Goal: Information Seeking & Learning: Learn about a topic

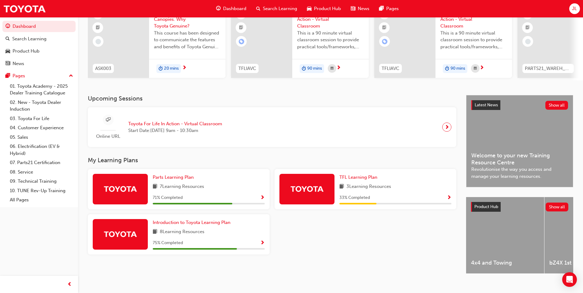
scroll to position [61, 0]
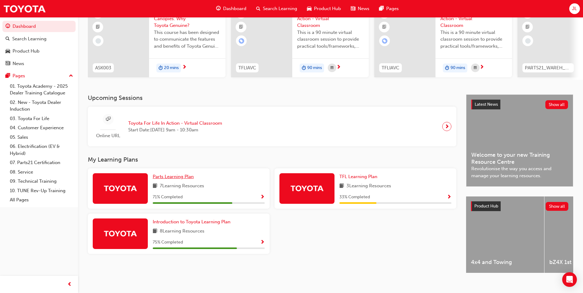
click at [185, 178] on span "Parts Learning Plan" at bounding box center [173, 177] width 41 height 6
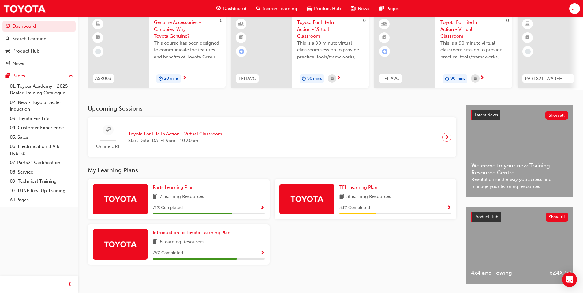
scroll to position [61, 0]
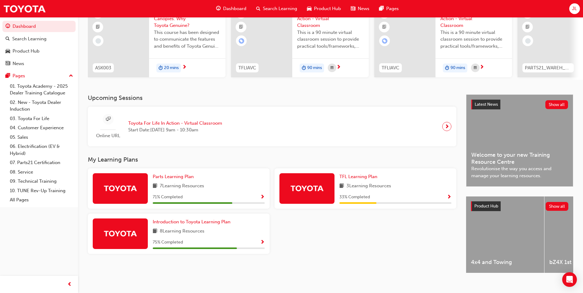
click at [260, 200] on span "Show Progress" at bounding box center [262, 198] width 5 height 6
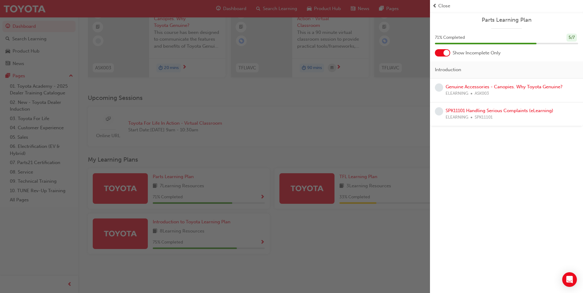
click at [324, 132] on div "button" at bounding box center [215, 146] width 430 height 293
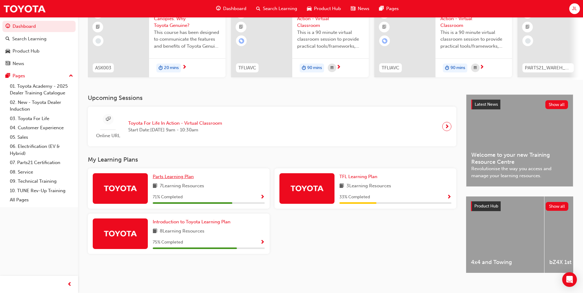
click at [179, 179] on span "Parts Learning Plan" at bounding box center [173, 177] width 41 height 6
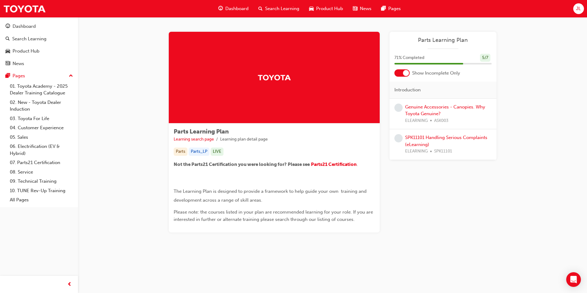
click at [408, 73] on div at bounding box center [406, 73] width 6 height 6
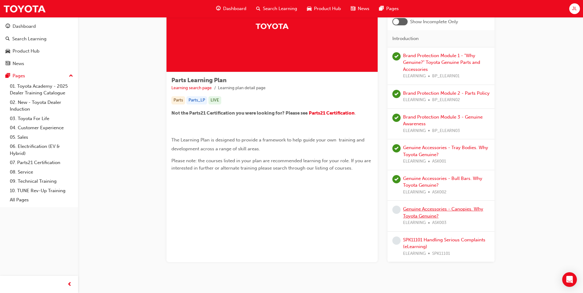
scroll to position [61, 0]
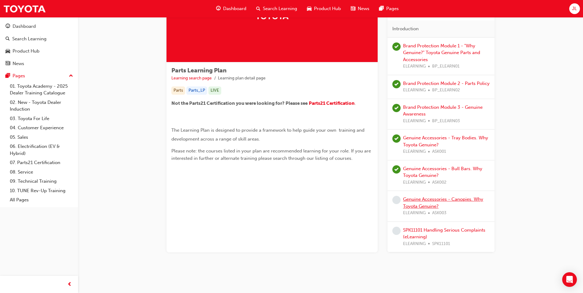
click at [434, 197] on link "Genuine Accessories - Canopies. Why Toyota Genuine?" at bounding box center [443, 203] width 80 height 13
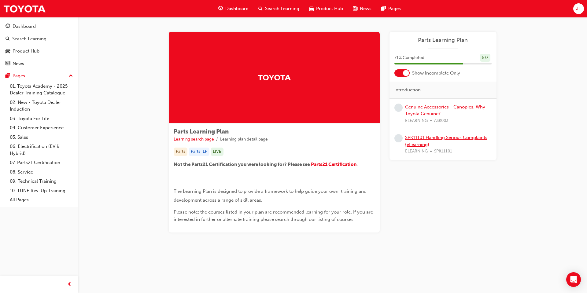
click at [442, 139] on link "SPK11101 Handling Serious Complaints (eLearning)" at bounding box center [446, 141] width 82 height 13
click at [441, 104] on div "Genuine Accessories - Canopies. Why Toyota Genuine? ELEARNING ASK003" at bounding box center [448, 114] width 87 height 21
click at [440, 107] on link "Genuine Accessories - Canopies. Why Toyota Genuine?" at bounding box center [445, 110] width 80 height 13
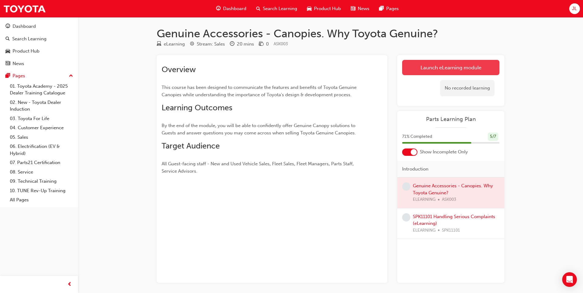
click at [462, 70] on link "Launch eLearning module" at bounding box center [450, 67] width 97 height 15
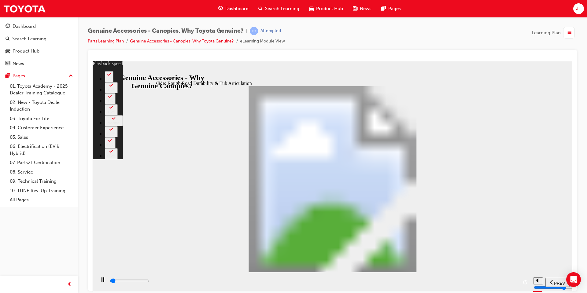
type input "1000"
type input "0"
type input "1100"
type input "0"
type input "1100"
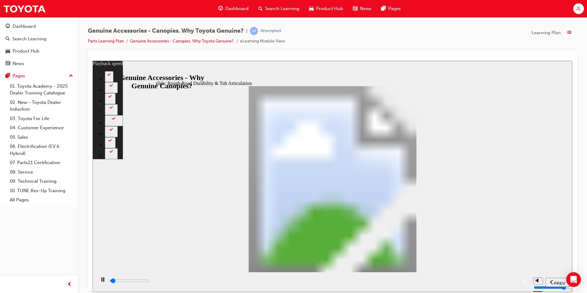
type input "0"
type input "1100"
type input "0"
type input "1100"
type input "0"
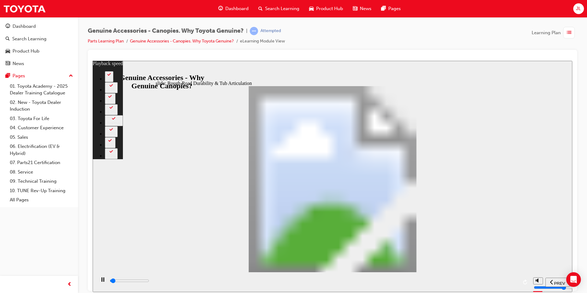
type input "1100"
type input "0"
type input "1100"
type input "0"
type input "1200"
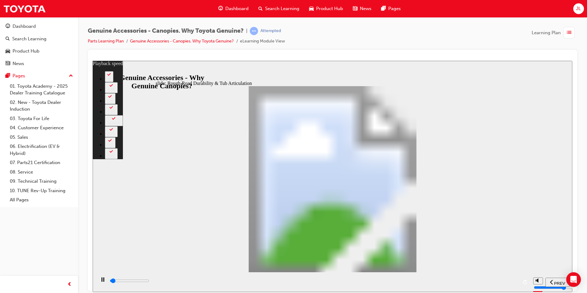
type input "0"
type input "1200"
type input "0"
type input "1200"
type input "0"
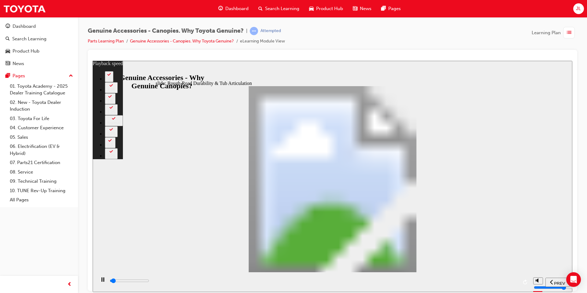
type input "1200"
type input "0"
type input "1200"
type input "0"
type input "1200"
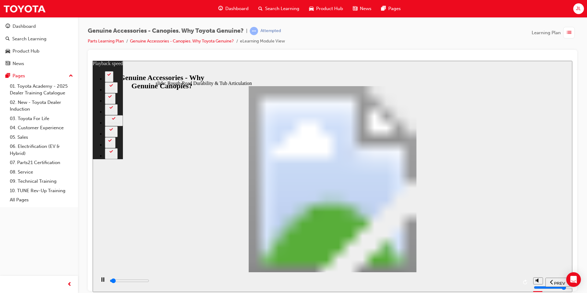
type input "0"
type input "1300"
type input "0"
type input "1300"
type input "0"
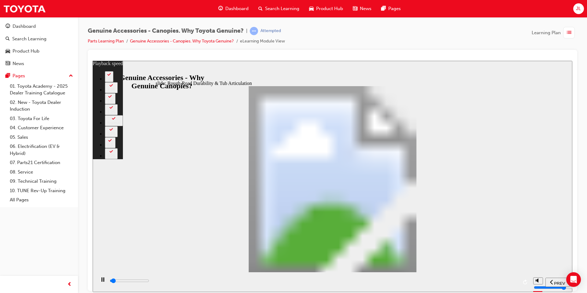
type input "1300"
type input "0"
type input "1300"
type input "0"
type input "1300"
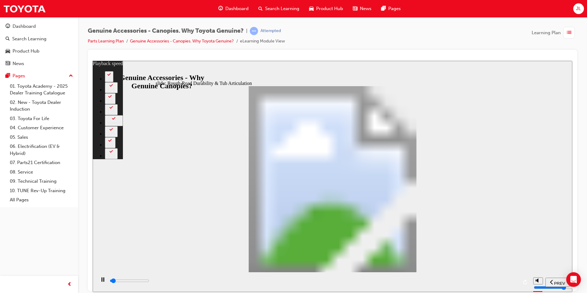
type input "0"
type input "1400"
type input "0"
type input "1400"
type input "0"
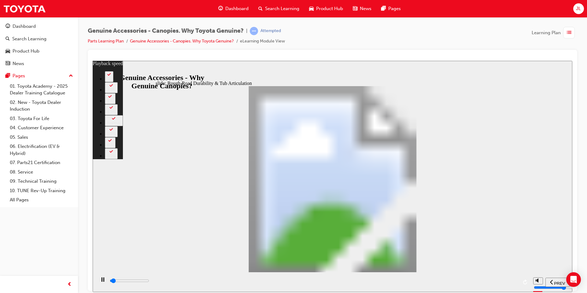
type input "1400"
type input "0"
type input "1400"
type input "0"
type input "1400"
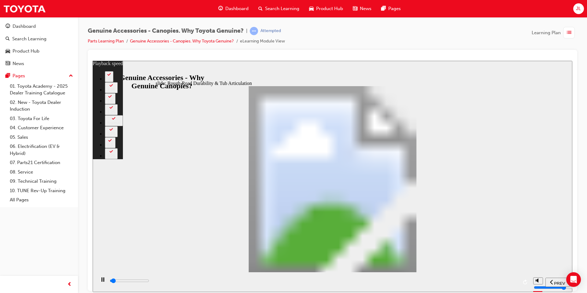
type input "0"
type input "1400"
type input "0"
type input "1400"
type input "0"
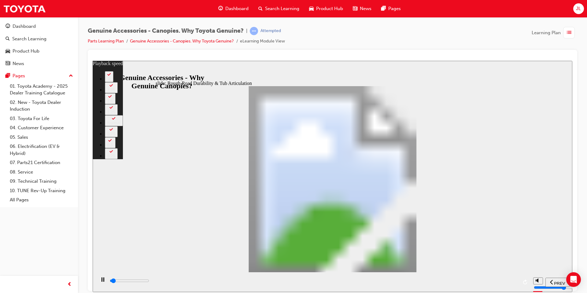
type input "1500"
type input "0"
type input "1500"
type input "0"
type input "1500"
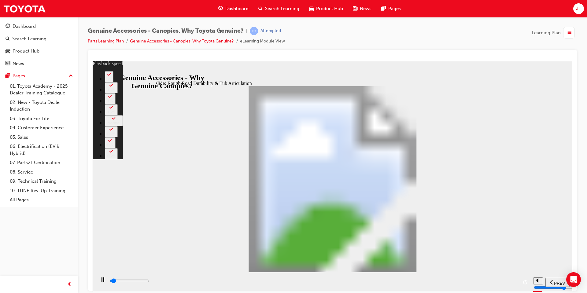
type input "0"
type input "1500"
type input "0"
type input "1500"
type input "0"
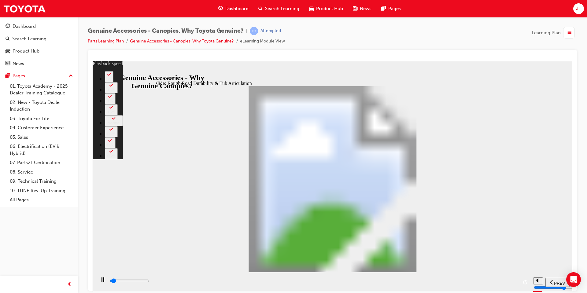
type input "1500"
type input "0"
type input "1600"
type input "1"
type input "1600"
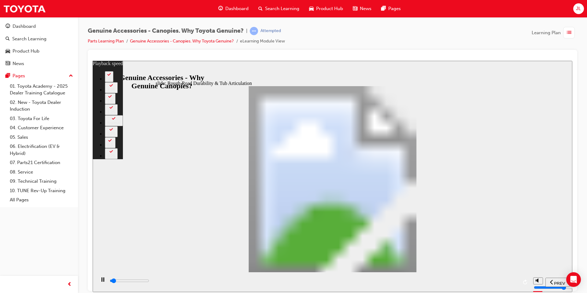
type input "1"
type input "1600"
type input "1"
type input "1600"
type input "1"
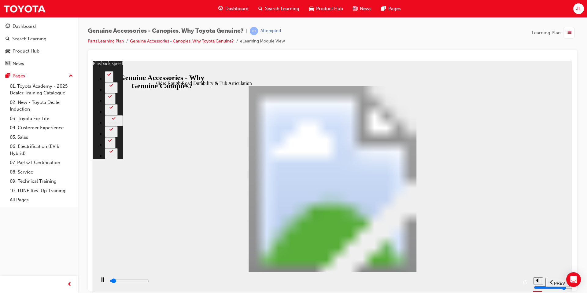
type input "1600"
type input "1"
type input "1700"
type input "1"
type input "1700"
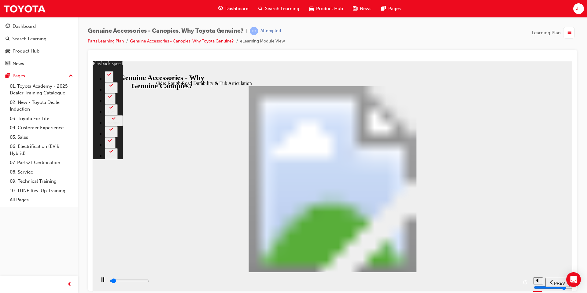
type input "1"
type input "1700"
type input "1"
type input "1700"
type input "1"
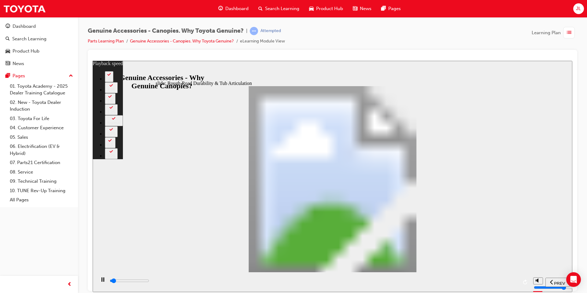
type input "1700"
type input "1"
type input "1800"
type input "1"
type input "1800"
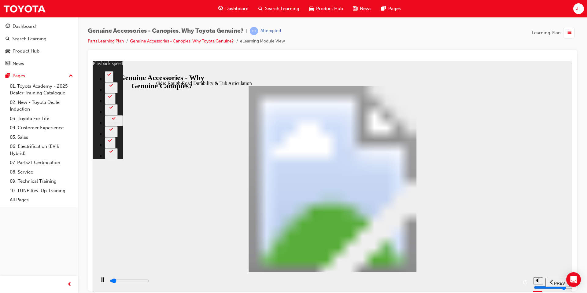
type input "1"
type input "1800"
type input "1"
type input "1800"
type input "1"
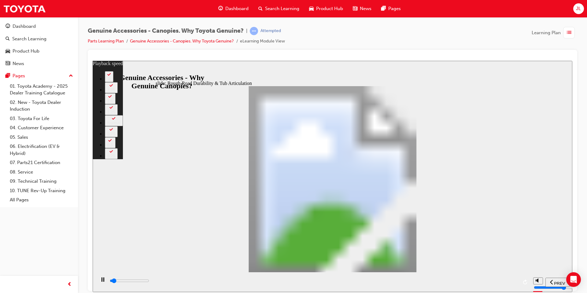
type input "1800"
type input "1"
type input "1800"
type input "1"
type input "1900"
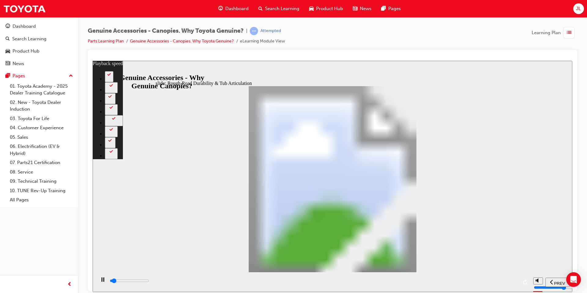
type input "1"
type input "1900"
type input "1"
type input "1900"
type input "1"
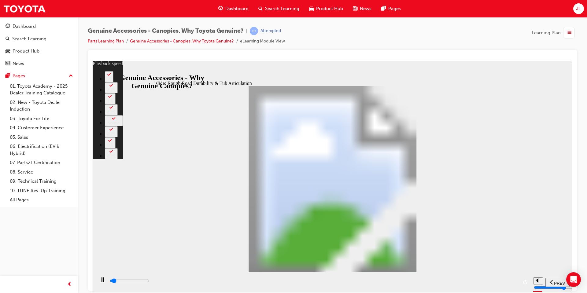
type input "1900"
type input "1"
type input "1900"
type input "1"
type input "2000"
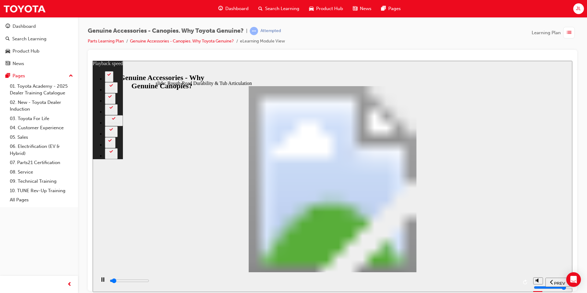
type input "1"
type input "2000"
type input "1"
type input "2000"
type input "1"
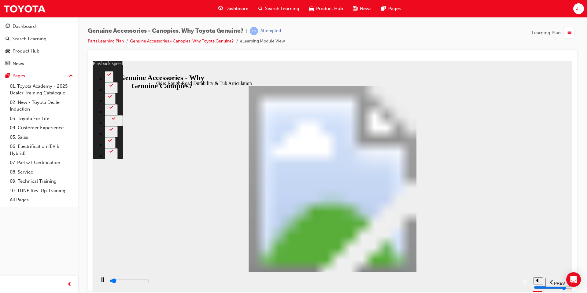
type input "2000"
type input "1"
type input "2000"
type input "1"
type input "2100"
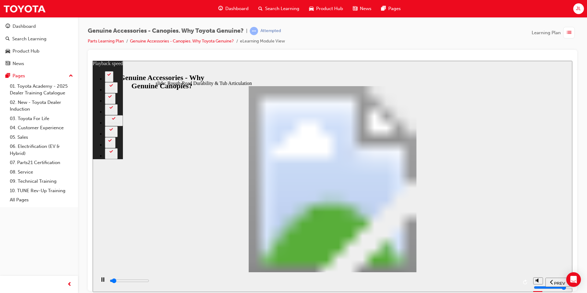
type input "1"
type input "2100"
type input "1"
type input "2100"
type input "1"
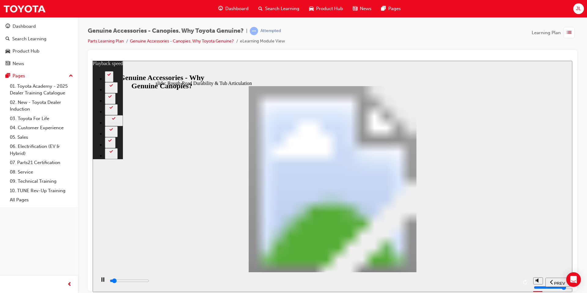
type input "2100"
type input "1"
type input "2200"
type input "1"
type input "2200"
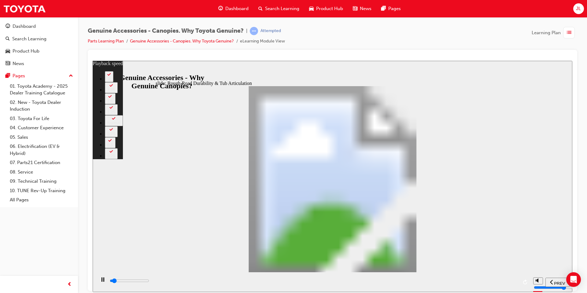
type input "1"
type input "2200"
type input "1"
type input "2200"
type input "1"
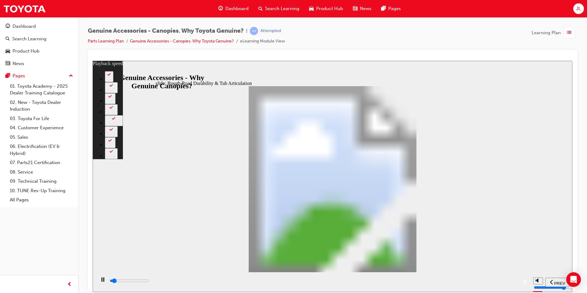
type input "2200"
type input "1"
type input "2300"
type input "1"
type input "2400"
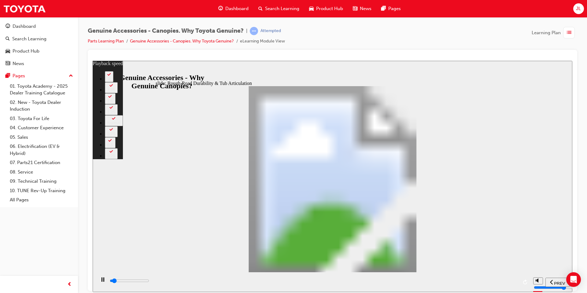
type input "1"
type input "2600"
type input "2"
type input "2900"
type input "2"
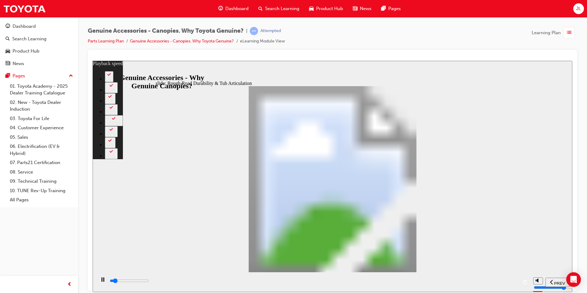
type input "3100"
type input "2"
type input "3400"
type input "2"
type input "3700"
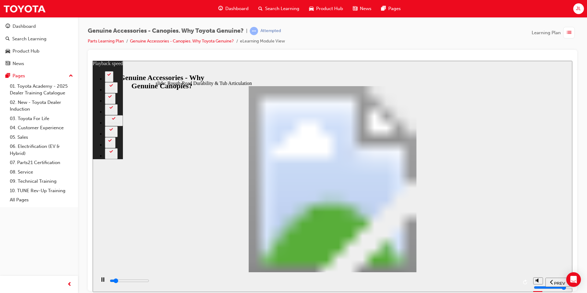
type input "3"
type input "3900"
type input "3"
type input "4200"
type input "3"
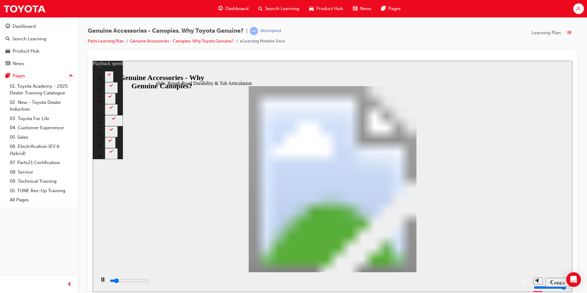
type input "4500"
type input "3"
type input "4700"
type input "4"
type input "4800"
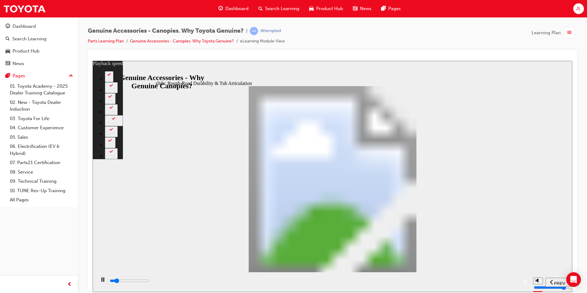
type input "4"
type input "5000"
type input "4"
type input "5300"
type input "4"
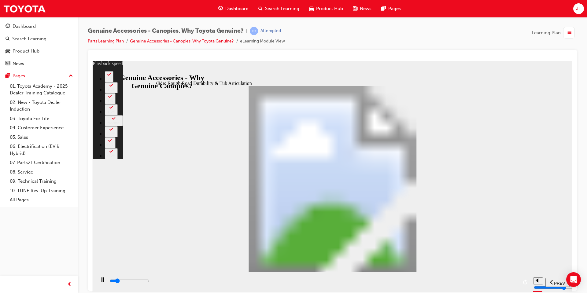
type input "5600"
type input "4"
type input "5800"
type input "5"
type input "6100"
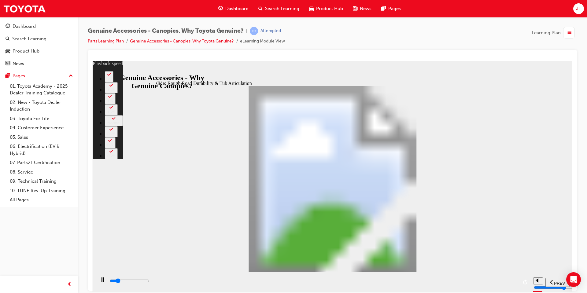
type input "5"
type input "6300"
type input "5"
type input "6600"
type input "6"
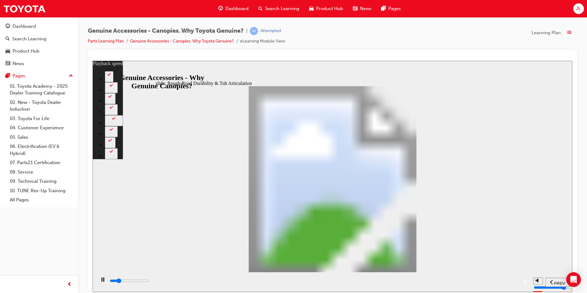
type input "6900"
type input "6"
type input "7100"
type input "6"
type input "7400"
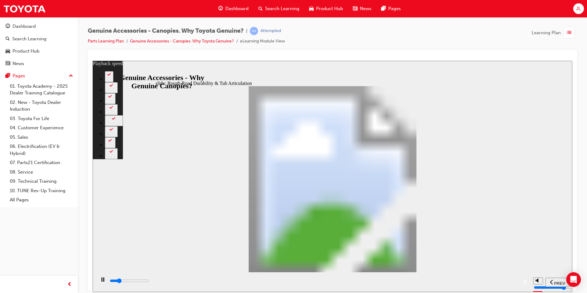
type input "6"
type input "7700"
type input "7"
type input "7900"
type input "7"
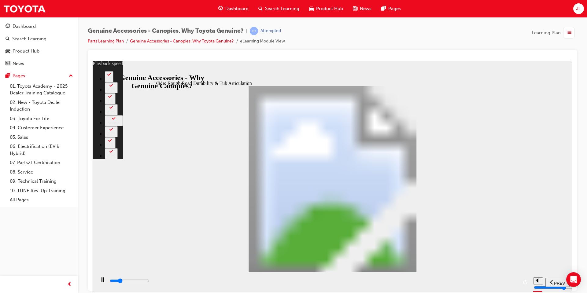
type input "8200"
type input "7"
type input "8500"
type input "7"
type input "8700"
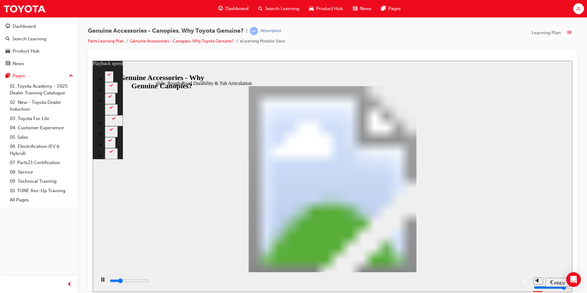
type input "8"
type input "9000"
type input "8"
type input "9300"
type input "8"
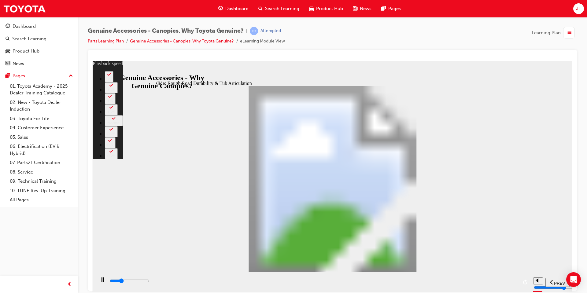
type input "9500"
type input "8"
type input "9800"
type input "9"
type input "10100"
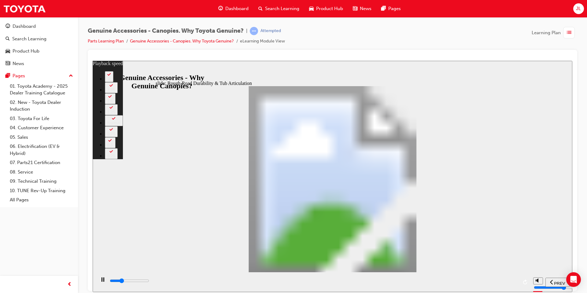
type input "9"
type input "10300"
type input "9"
type input "10600"
type input "10"
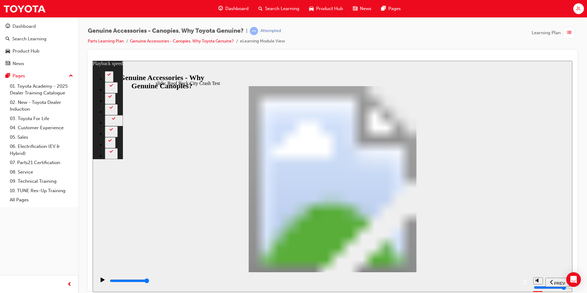
drag, startPoint x: 352, startPoint y: 195, endPoint x: 344, endPoint y: 195, distance: 8.6
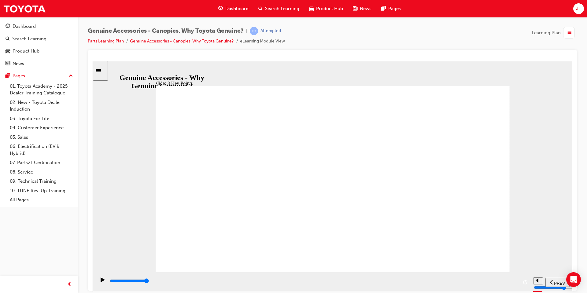
click at [420, 279] on div "playback controls" at bounding box center [313, 281] width 409 height 7
click at [476, 284] on div "playback controls" at bounding box center [313, 281] width 409 height 7
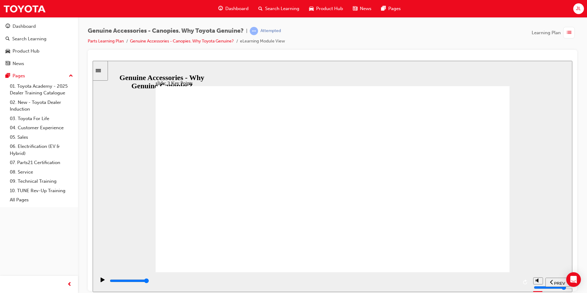
click at [149, 282] on input "slide progress" at bounding box center [129, 280] width 39 height 5
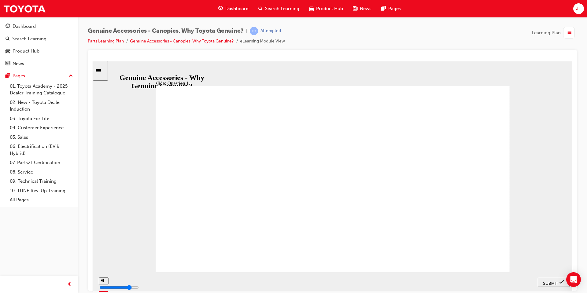
click at [554, 281] on span "SUBMIT" at bounding box center [550, 283] width 15 height 5
click at [547, 281] on span "SUBMIT" at bounding box center [550, 283] width 15 height 5
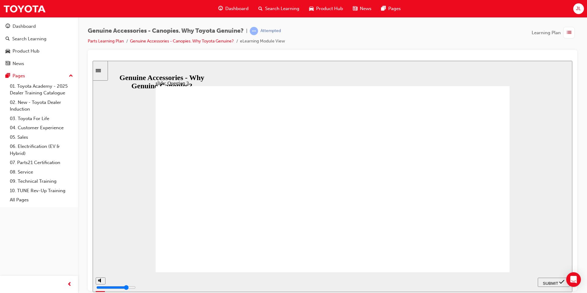
click at [550, 283] on span "SUBMIT" at bounding box center [550, 283] width 15 height 5
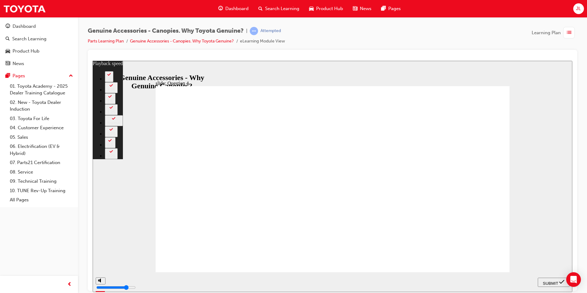
click at [554, 283] on span "SUBMIT" at bounding box center [550, 283] width 15 height 5
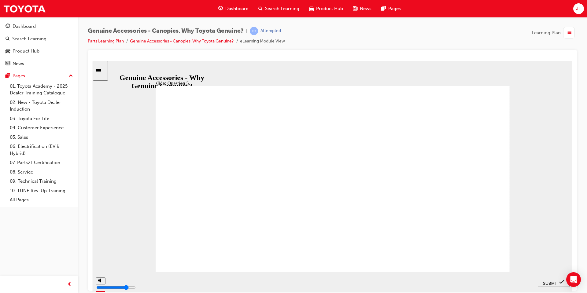
click at [559, 283] on span "SUBMIT" at bounding box center [550, 283] width 15 height 5
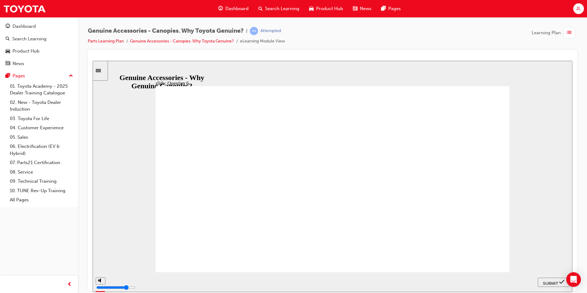
click at [548, 281] on span "SUBMIT" at bounding box center [550, 283] width 15 height 5
radio input "true"
click at [548, 284] on span "SUBMIT" at bounding box center [550, 283] width 15 height 5
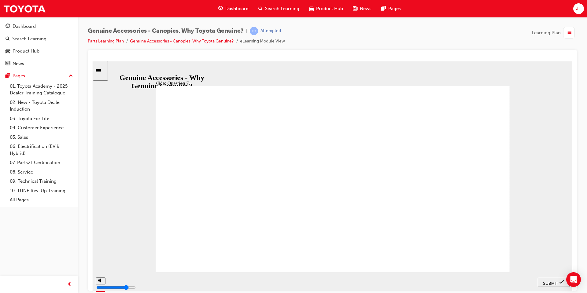
radio input "true"
click at [547, 284] on span "SUBMIT" at bounding box center [550, 283] width 15 height 5
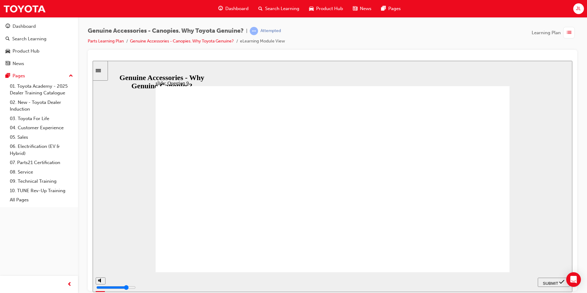
radio input "true"
click at [556, 285] on div "SUBMIT" at bounding box center [554, 282] width 27 height 6
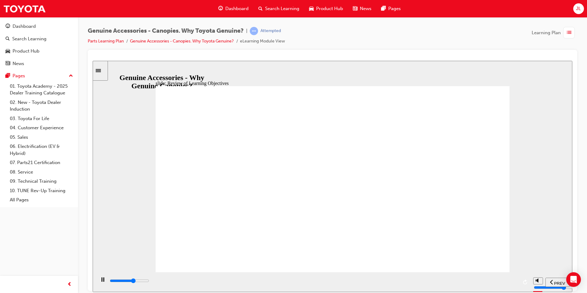
click at [359, 280] on div "playback controls" at bounding box center [313, 281] width 409 height 7
click at [471, 283] on div "playback controls" at bounding box center [313, 281] width 409 height 7
click at [478, 281] on div "playback controls" at bounding box center [313, 281] width 409 height 7
type input "11500"
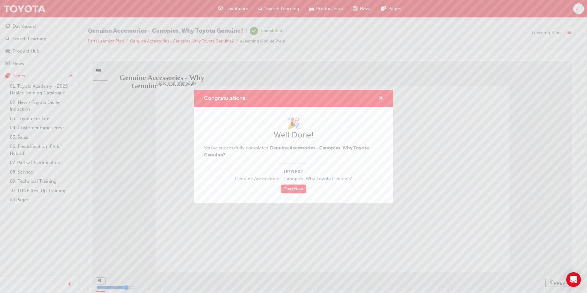
click at [382, 101] on span "cross-icon" at bounding box center [381, 99] width 5 height 6
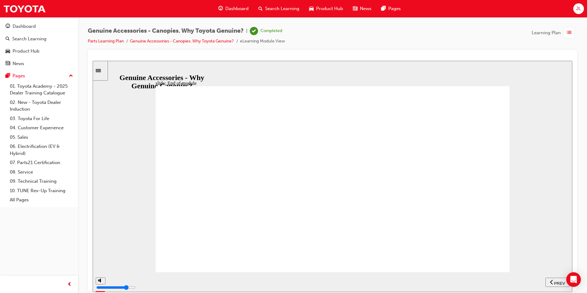
click at [221, 10] on span "guage-icon" at bounding box center [220, 9] width 5 height 8
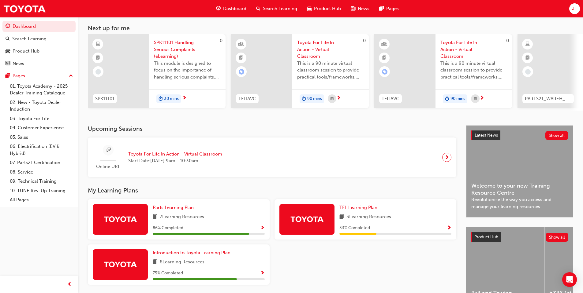
scroll to position [31, 0]
click at [175, 210] on span "Parts Learning Plan" at bounding box center [173, 208] width 41 height 6
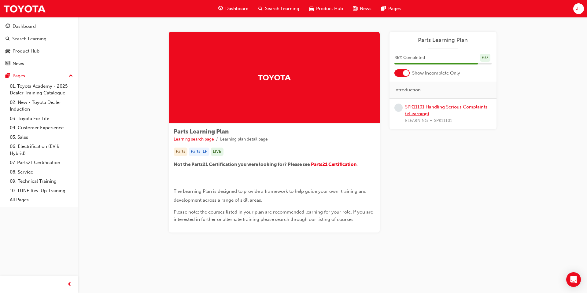
click at [445, 107] on link "SPK11101 Handling Serious Complaints (eLearning)" at bounding box center [446, 110] width 82 height 13
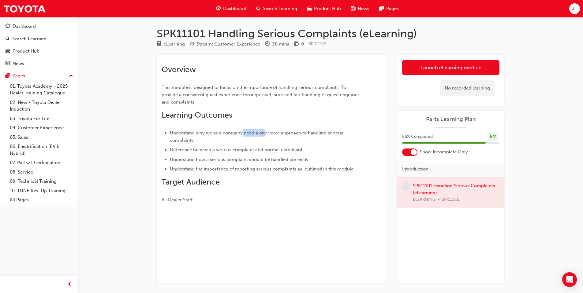
drag, startPoint x: 242, startPoint y: 134, endPoint x: 264, endPoint y: 129, distance: 22.3
click at [264, 129] on li "Understand why we as a company need a one voice approach to handling serious co…" at bounding box center [265, 136] width 191 height 15
drag, startPoint x: 214, startPoint y: 149, endPoint x: 267, endPoint y: 146, distance: 52.7
click at [267, 146] on ul "Understand why we as a company need a one voice approach to handling serious co…" at bounding box center [261, 151] width 199 height 44
drag, startPoint x: 197, startPoint y: 157, endPoint x: 312, endPoint y: 154, distance: 115.7
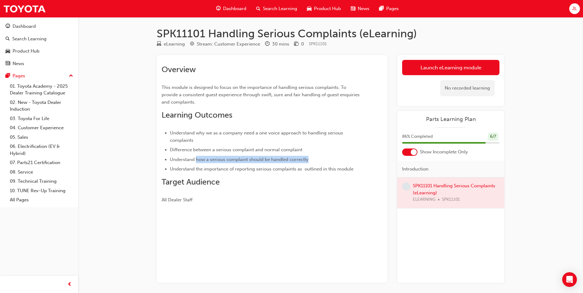
click at [312, 154] on ul "Understand why we as a company need a one voice approach to handling serious co…" at bounding box center [261, 151] width 199 height 44
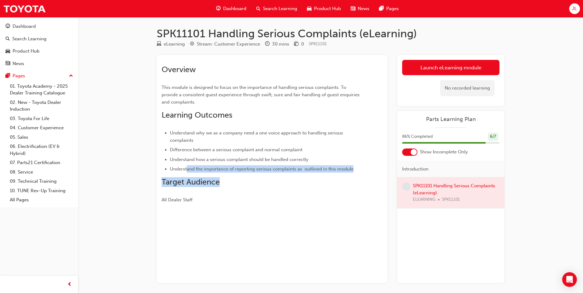
drag, startPoint x: 186, startPoint y: 167, endPoint x: 288, endPoint y: 173, distance: 101.4
click at [288, 173] on div "Overview This module is designed to focus on the importance of handling serious…" at bounding box center [261, 134] width 199 height 139
click at [289, 186] on h2 "Target Audience" at bounding box center [261, 182] width 199 height 10
click at [444, 69] on link "Launch eLearning module" at bounding box center [450, 67] width 97 height 15
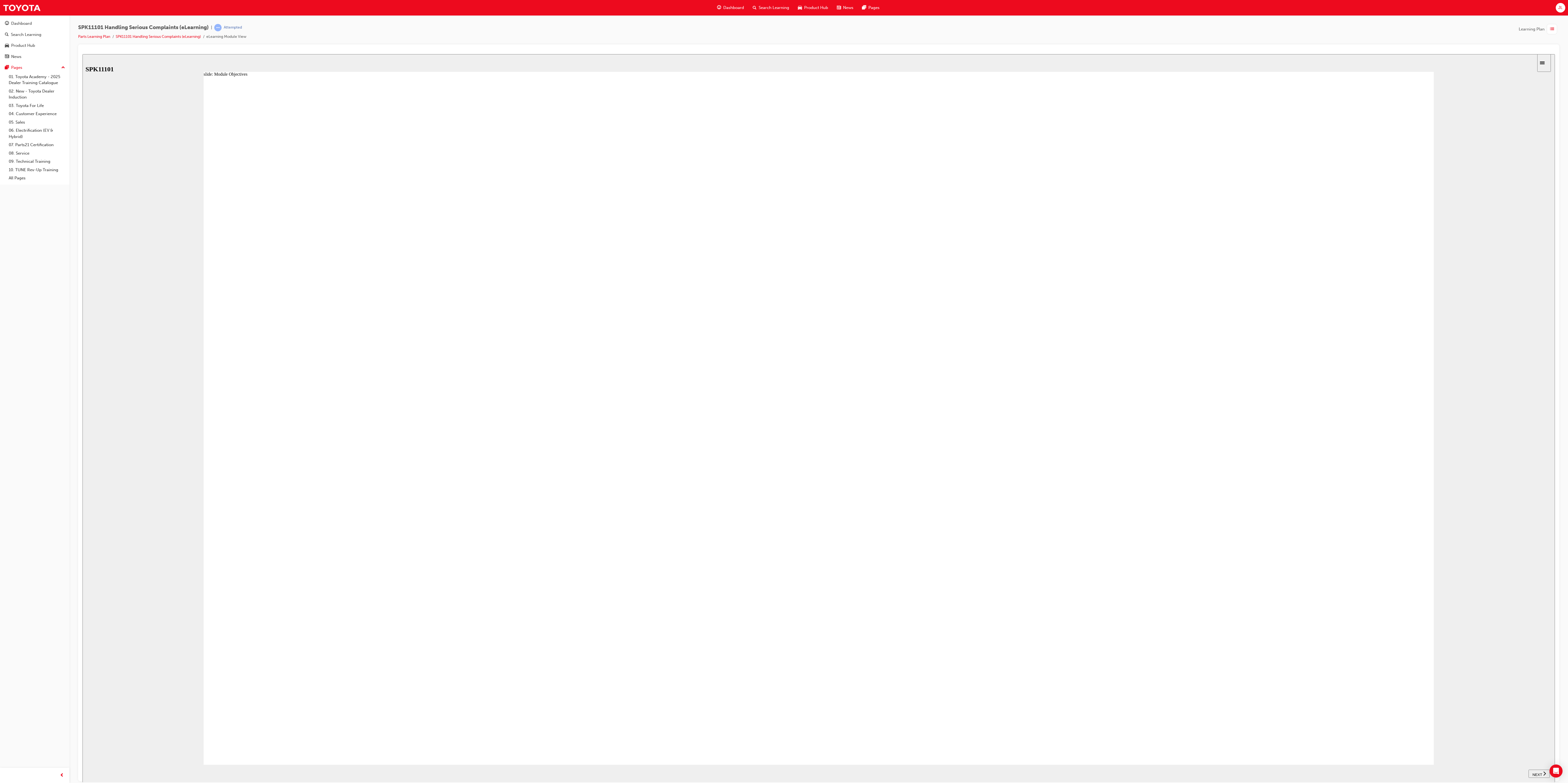
drag, startPoint x: 737, startPoint y: 616, endPoint x: 756, endPoint y: 605, distance: 22.0
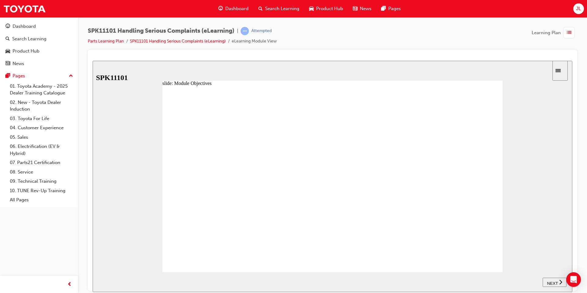
click at [549, 285] on span "NEXT" at bounding box center [552, 283] width 11 height 5
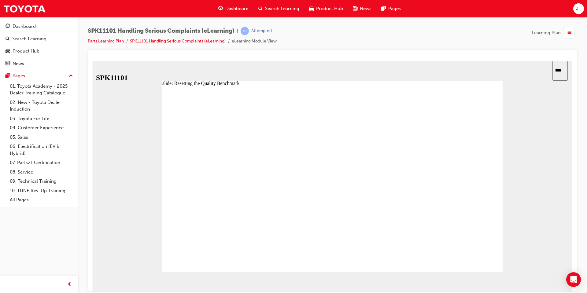
drag, startPoint x: 265, startPoint y: 106, endPoint x: 267, endPoint y: 127, distance: 20.9
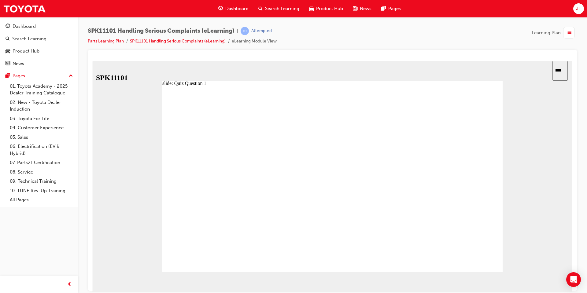
radio input "true"
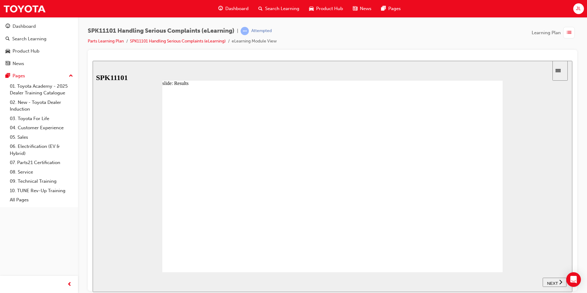
click at [558, 281] on div "NEXT" at bounding box center [554, 282] width 19 height 6
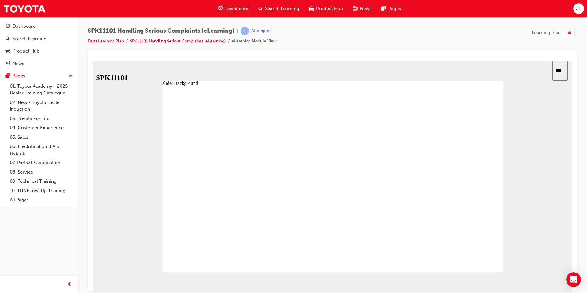
drag, startPoint x: 201, startPoint y: 199, endPoint x: 235, endPoint y: 201, distance: 33.7
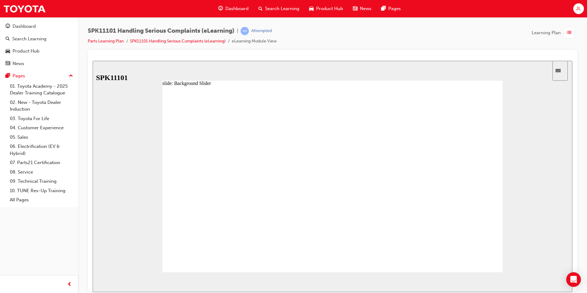
drag, startPoint x: 213, startPoint y: 202, endPoint x: 236, endPoint y: 203, distance: 22.4
drag, startPoint x: 205, startPoint y: 204, endPoint x: 241, endPoint y: 204, distance: 36.1
drag, startPoint x: 244, startPoint y: 203, endPoint x: 278, endPoint y: 203, distance: 34.6
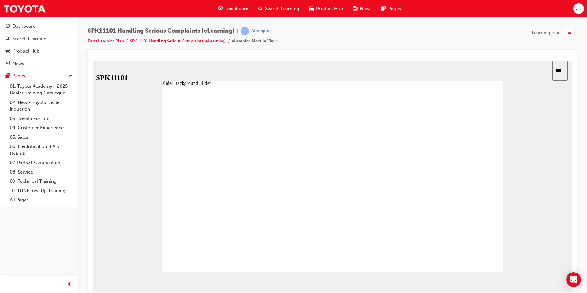
drag, startPoint x: 278, startPoint y: 203, endPoint x: 314, endPoint y: 205, distance: 35.8
drag, startPoint x: 314, startPoint y: 204, endPoint x: 341, endPoint y: 206, distance: 27.9
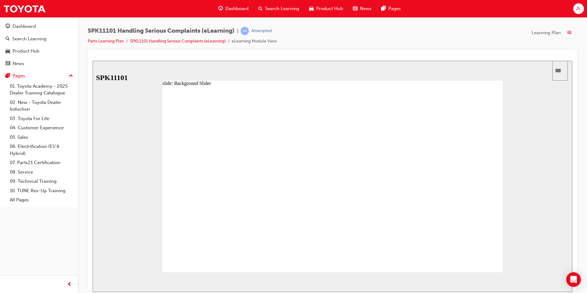
drag, startPoint x: 349, startPoint y: 203, endPoint x: 396, endPoint y: 204, distance: 46.2
drag, startPoint x: 396, startPoint y: 204, endPoint x: 387, endPoint y: 202, distance: 8.5
drag, startPoint x: 415, startPoint y: 203, endPoint x: 384, endPoint y: 203, distance: 31.2
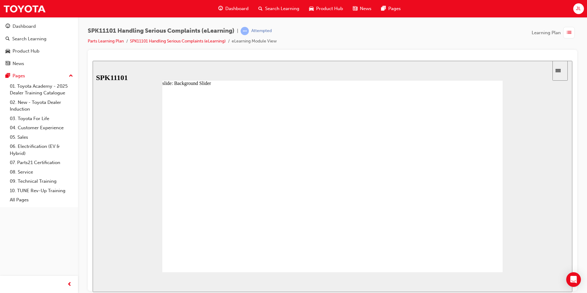
type input "6"
drag, startPoint x: 386, startPoint y: 206, endPoint x: 408, endPoint y: 209, distance: 22.0
